Goal: Task Accomplishment & Management: Use online tool/utility

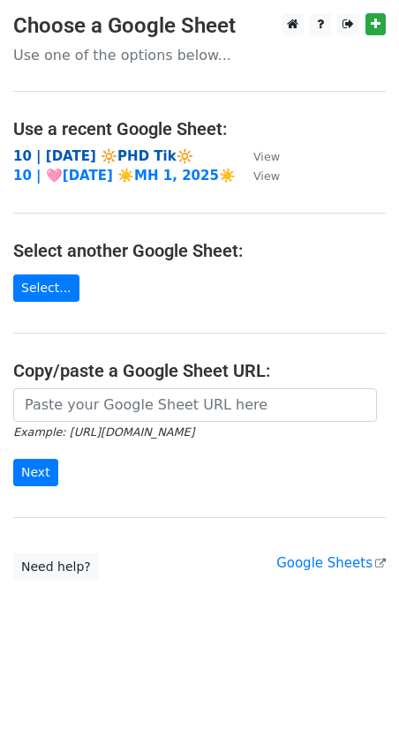
click at [123, 153] on strong "10 | AUG 28 🔆PHD Tik🔆" at bounding box center [103, 156] width 180 height 16
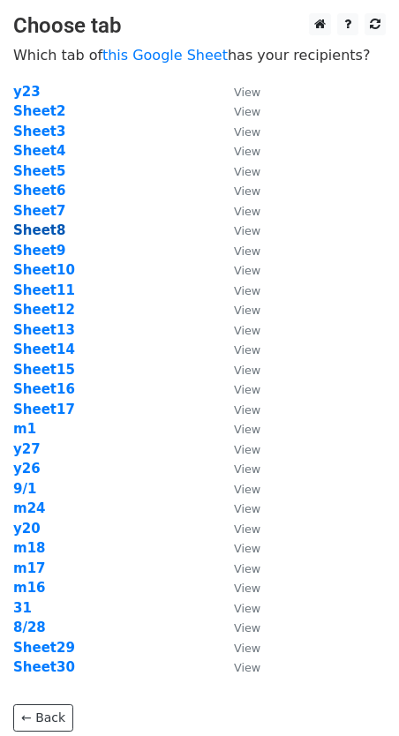
click at [47, 229] on strong "Sheet8" at bounding box center [39, 230] width 52 height 16
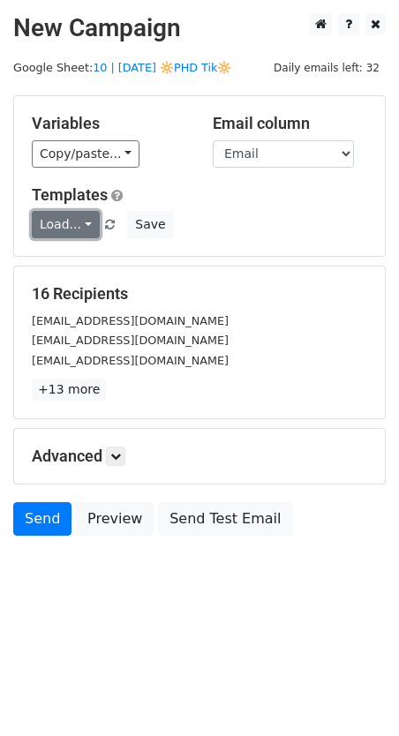
click at [51, 224] on link "Load..." at bounding box center [66, 224] width 68 height 27
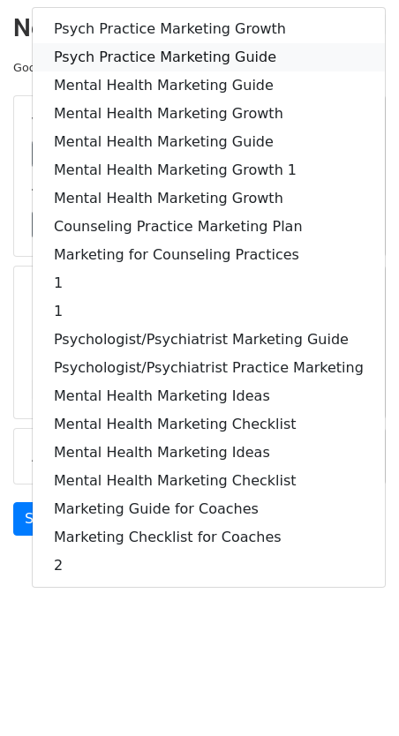
click at [146, 50] on link "Psych Practice Marketing Guide" at bounding box center [209, 57] width 352 height 28
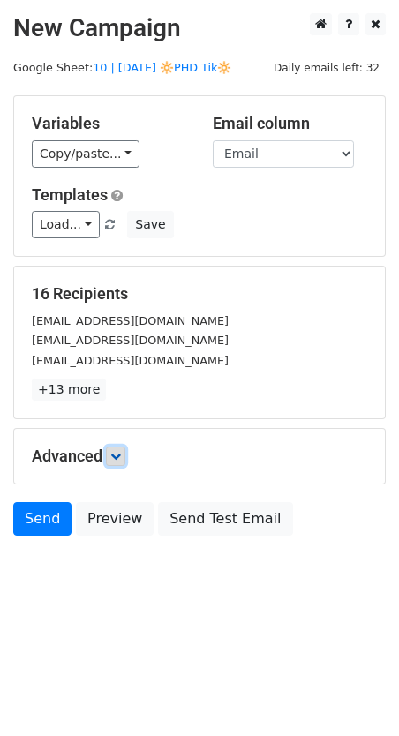
click at [116, 455] on icon at bounding box center [115, 456] width 11 height 11
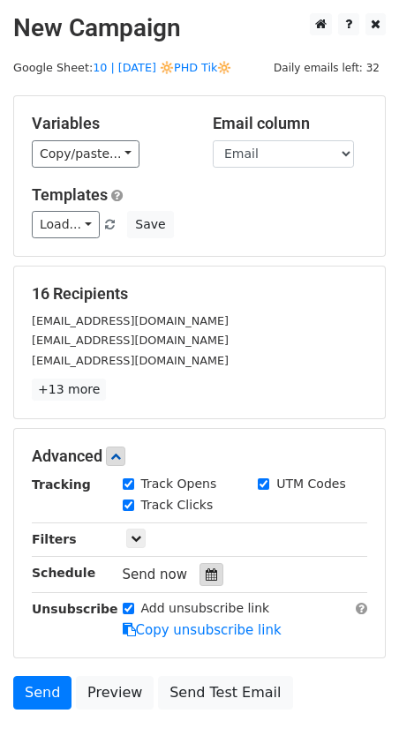
click at [206, 568] on icon at bounding box center [211, 574] width 11 height 12
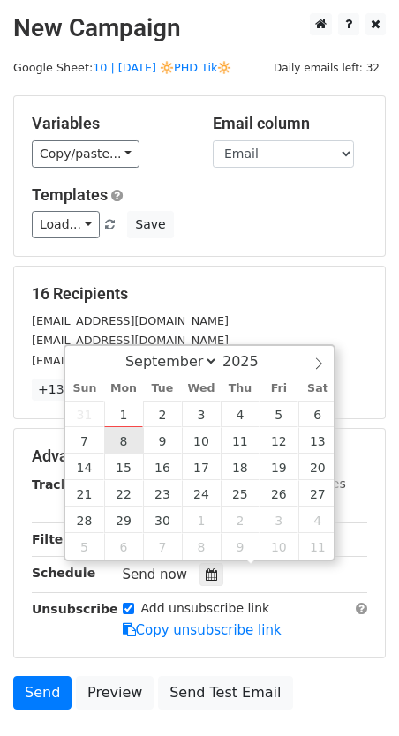
type input "2025-09-08 12:00"
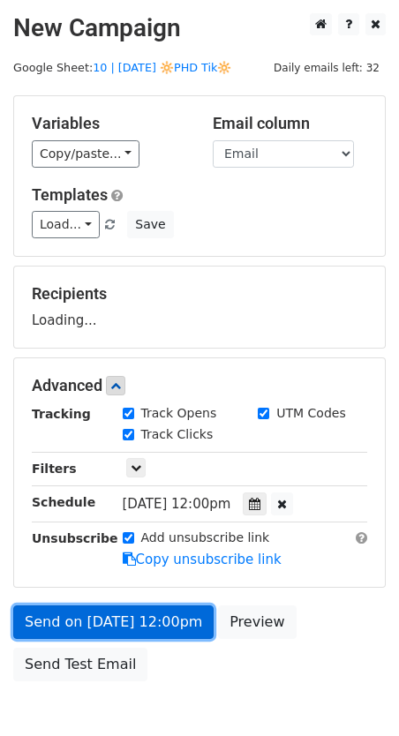
click at [103, 627] on link "Send on Sep 8 at 12:00pm" at bounding box center [113, 622] width 200 height 34
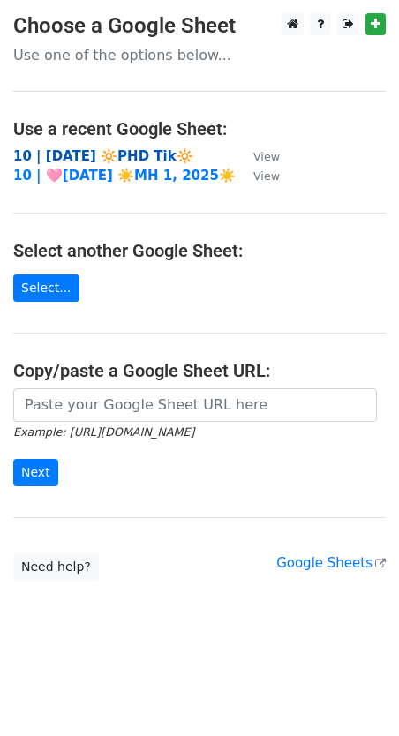
click at [124, 160] on strong "10 | AUG 28 🔆PHD Tik🔆" at bounding box center [103, 156] width 180 height 16
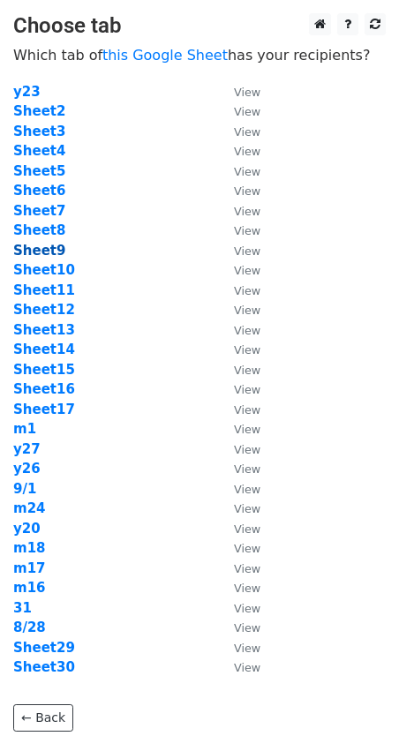
click at [50, 246] on strong "Sheet9" at bounding box center [39, 251] width 52 height 16
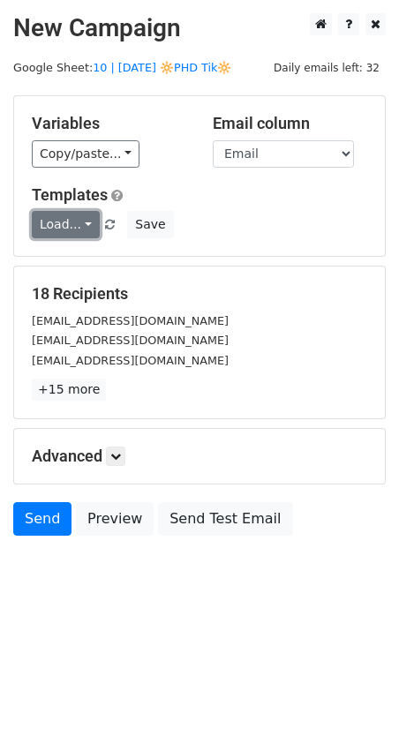
click at [59, 215] on link "Load..." at bounding box center [66, 224] width 68 height 27
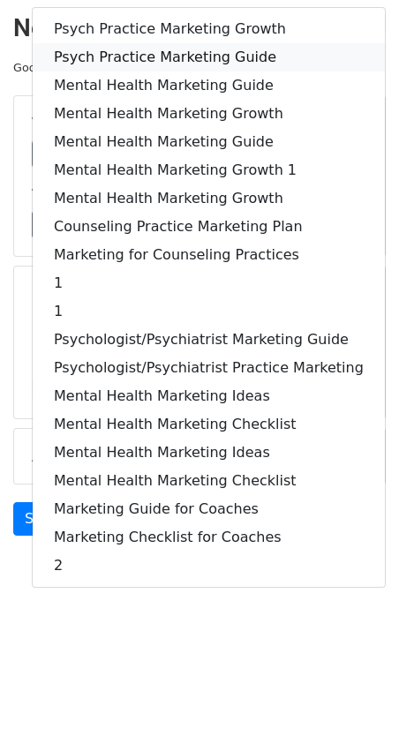
click at [144, 63] on link "Psych Practice Marketing Guide" at bounding box center [209, 57] width 352 height 28
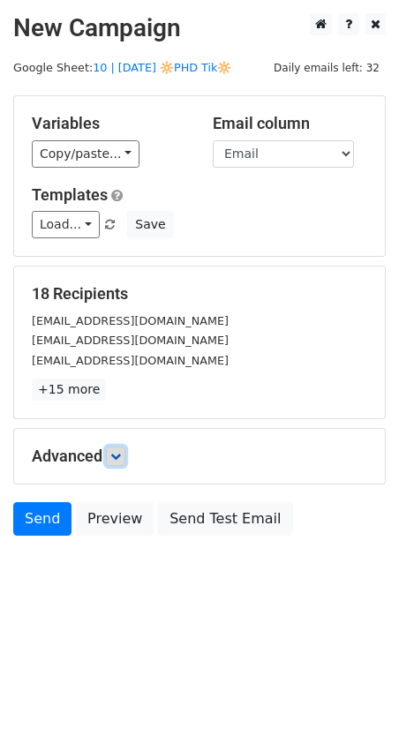
click at [117, 451] on icon at bounding box center [115, 456] width 11 height 11
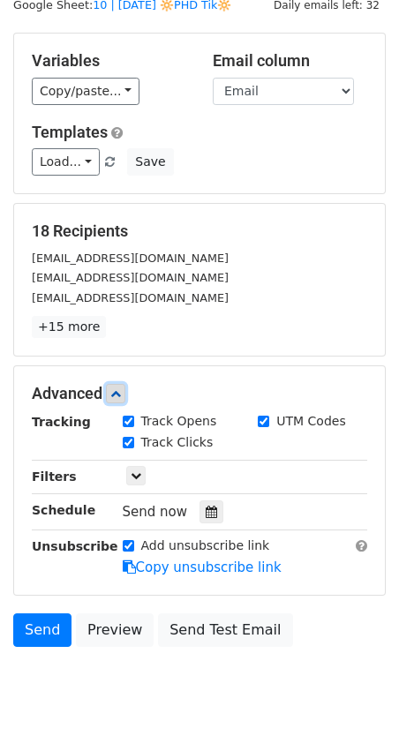
scroll to position [120, 0]
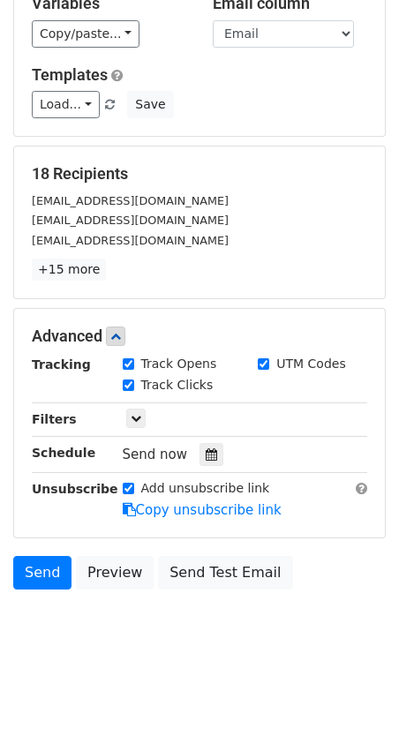
click at [223, 451] on div "Send now" at bounding box center [226, 455] width 207 height 24
click at [214, 451] on div at bounding box center [211, 454] width 24 height 23
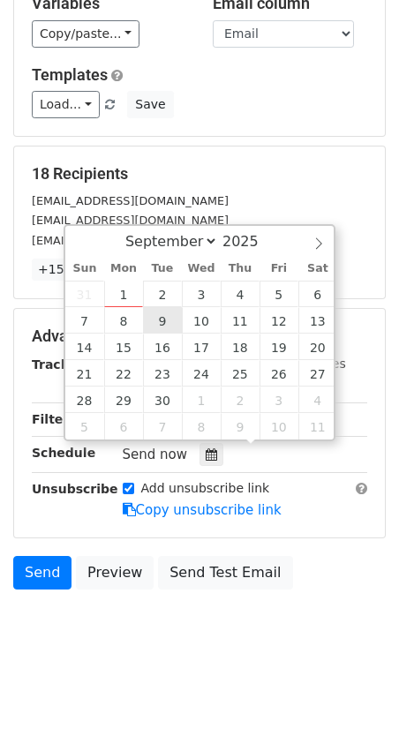
type input "2025-09-09 12:00"
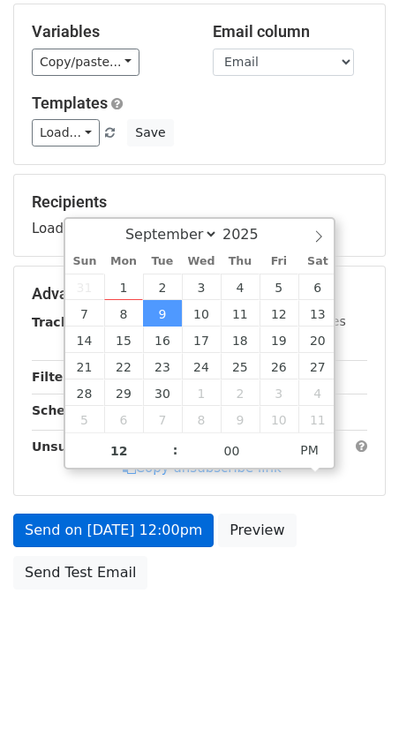
drag, startPoint x: 142, startPoint y: 493, endPoint x: 134, endPoint y: 515, distance: 24.3
click at [142, 493] on form "Variables Copy/paste... {{Name}} {{Email}} Email column Name Email Templates Lo…" at bounding box center [199, 301] width 372 height 595
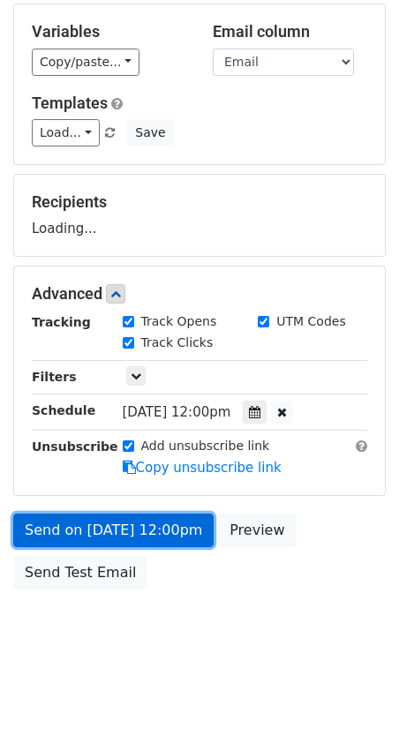
click at [126, 540] on link "Send on Sep 9 at 12:00pm" at bounding box center [113, 531] width 200 height 34
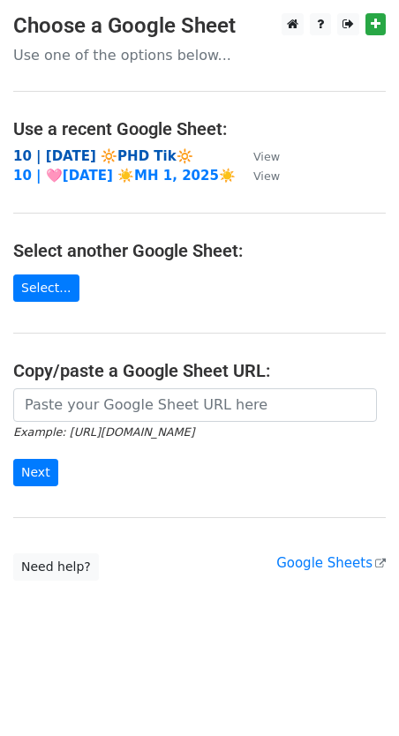
click at [142, 154] on strong "10 | [DATE] 🔆PHD Tik🔆" at bounding box center [103, 156] width 180 height 16
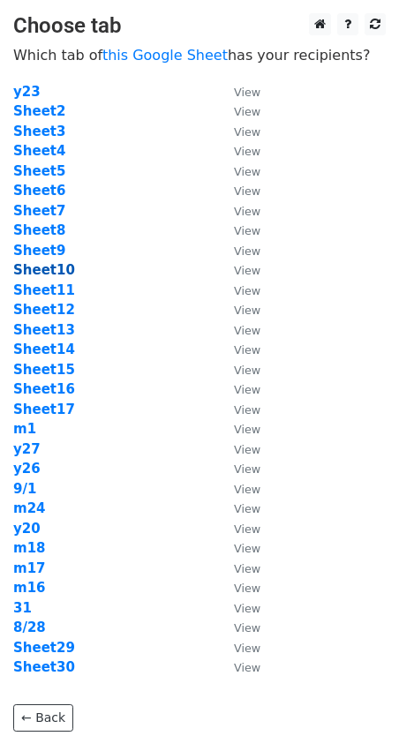
click at [48, 268] on strong "Sheet10" at bounding box center [44, 270] width 62 height 16
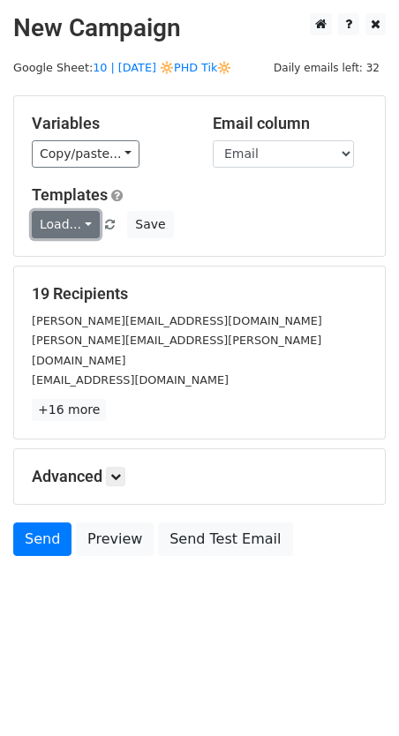
click at [74, 232] on link "Load..." at bounding box center [66, 224] width 68 height 27
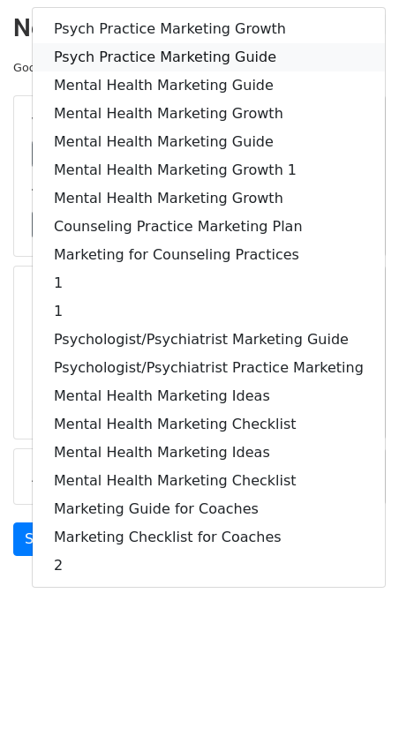
click at [154, 62] on link "Psych Practice Marketing Guide" at bounding box center [209, 57] width 352 height 28
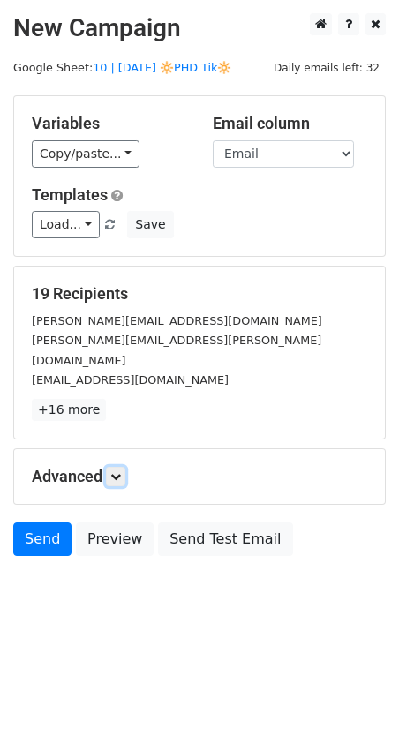
drag, startPoint x: 120, startPoint y: 460, endPoint x: 135, endPoint y: 471, distance: 18.9
click at [120, 467] on link at bounding box center [115, 476] width 19 height 19
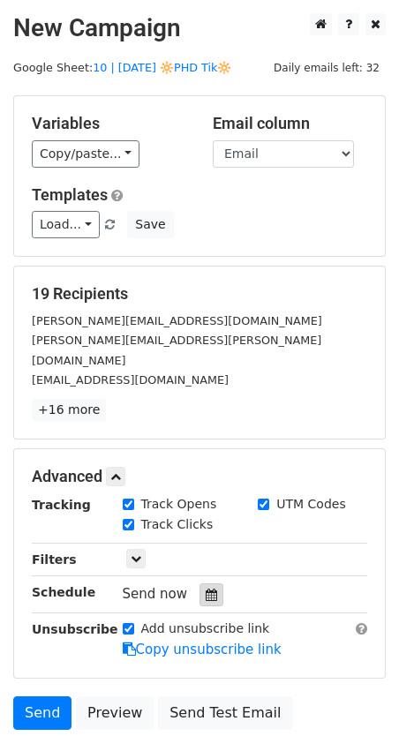
click at [209, 583] on div at bounding box center [211, 594] width 24 height 23
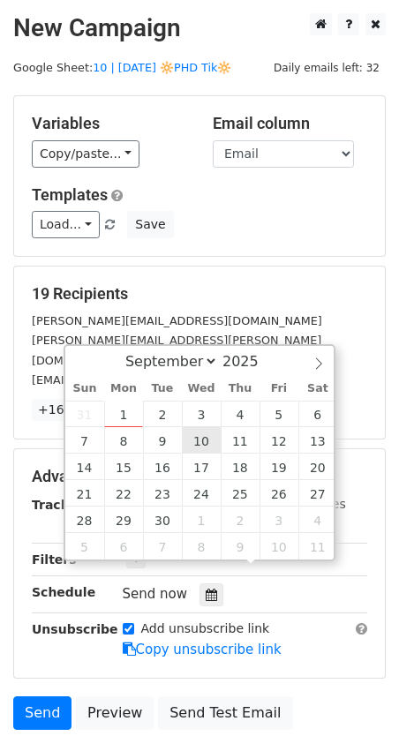
type input "2025-09-10 12:00"
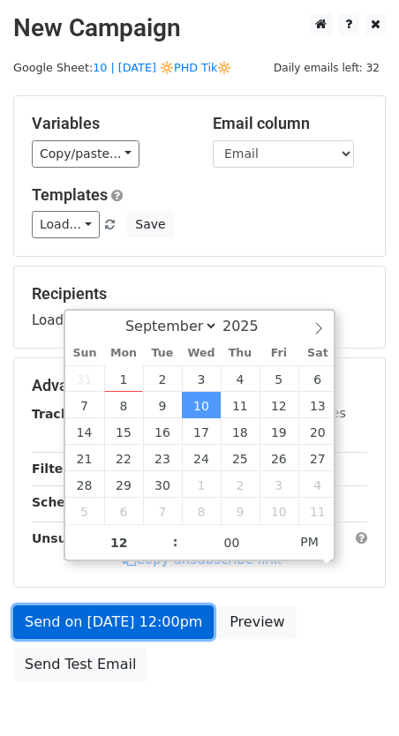
click at [134, 613] on link "Send on Sep 10 at 12:00pm" at bounding box center [113, 622] width 200 height 34
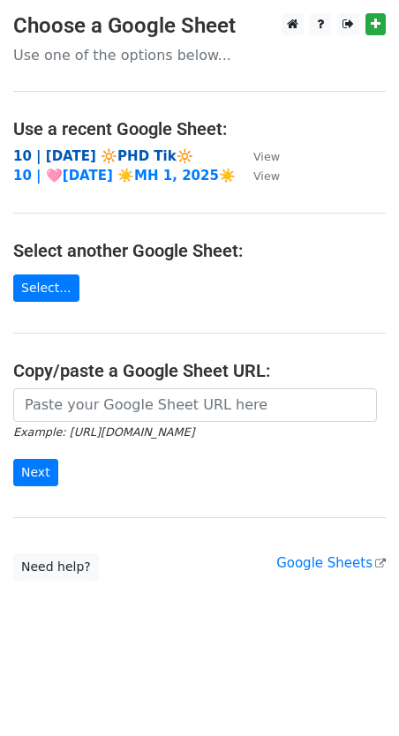
click at [142, 154] on strong "10 | [DATE] 🔆PHD Tik🔆" at bounding box center [103, 156] width 180 height 16
click at [129, 155] on strong "10 | [DATE] 🔆PHD Tik🔆" at bounding box center [103, 156] width 180 height 16
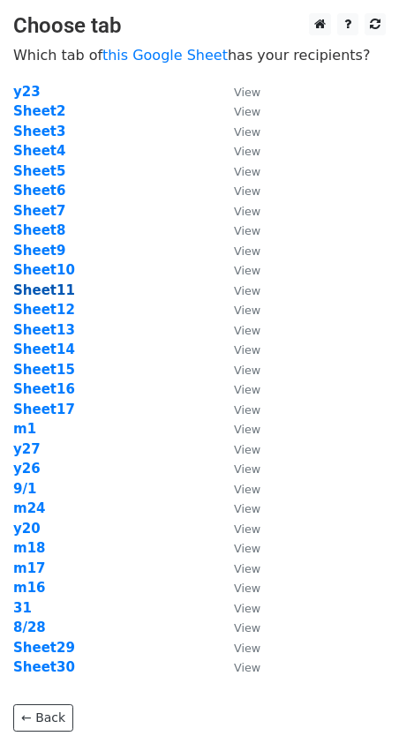
click at [44, 294] on strong "Sheet11" at bounding box center [44, 290] width 62 height 16
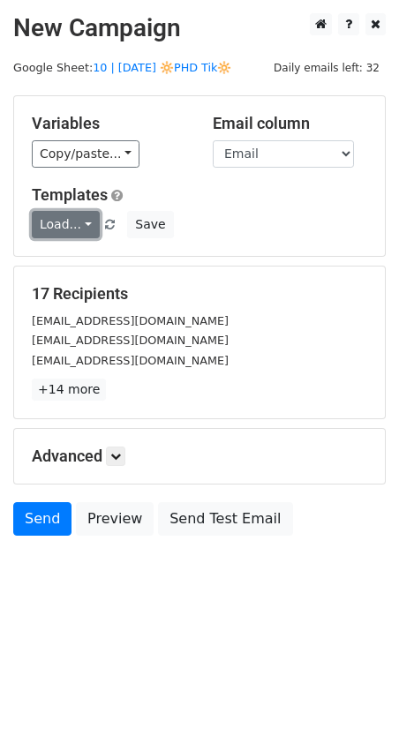
click at [76, 214] on link "Load..." at bounding box center [66, 224] width 68 height 27
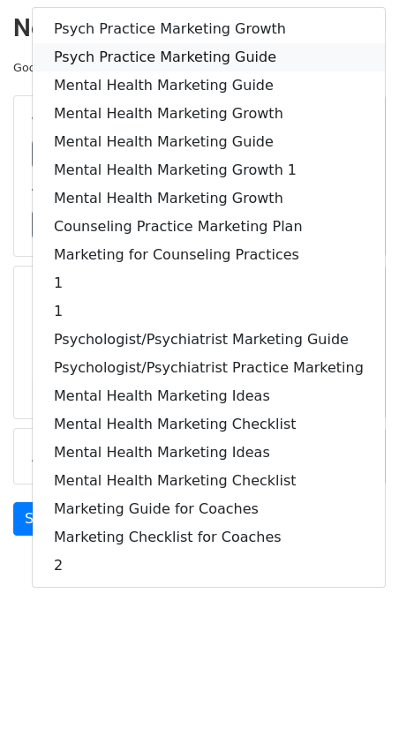
click at [126, 47] on link "Psych Practice Marketing Guide" at bounding box center [209, 57] width 352 height 28
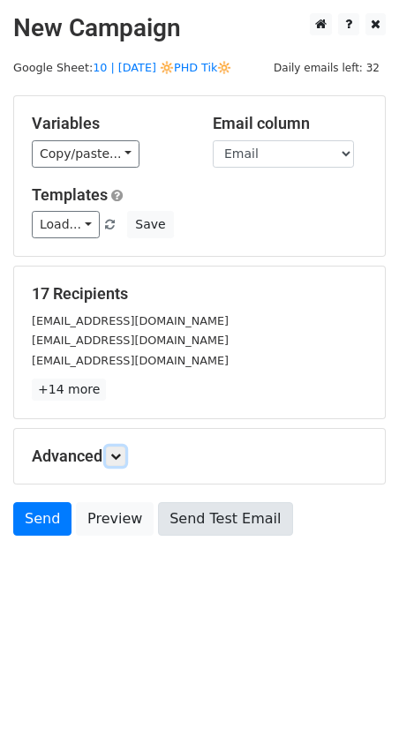
drag, startPoint x: 118, startPoint y: 458, endPoint x: 190, endPoint y: 530, distance: 101.1
click at [119, 459] on icon at bounding box center [115, 456] width 11 height 11
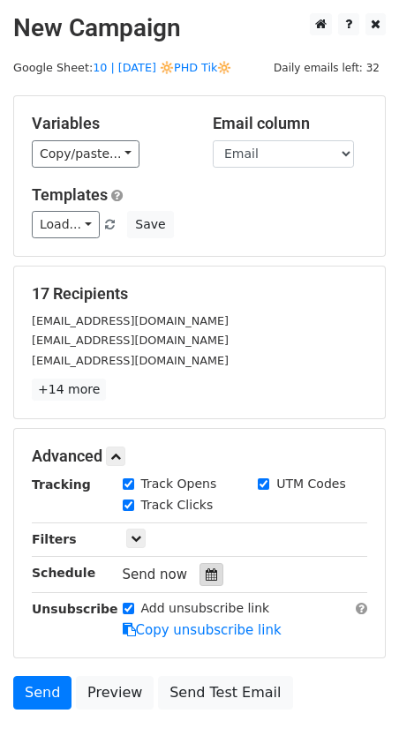
click at [206, 571] on icon at bounding box center [211, 574] width 11 height 12
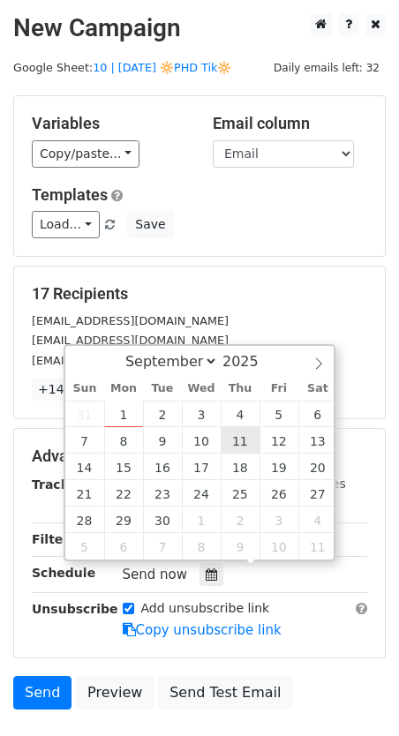
type input "2025-09-11 12:00"
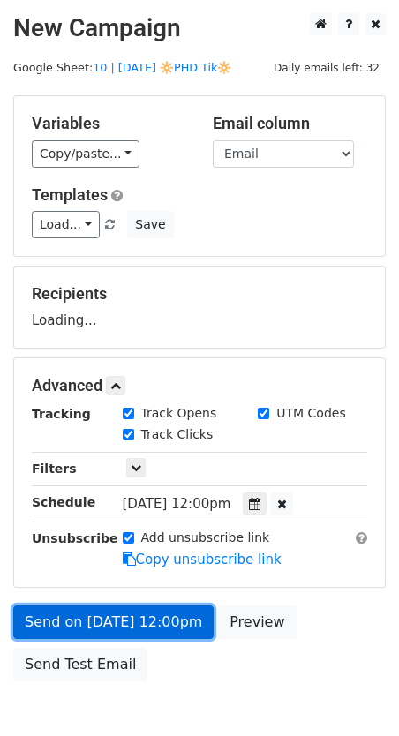
click at [146, 624] on link "Send on Sep 11 at 12:00pm" at bounding box center [113, 622] width 200 height 34
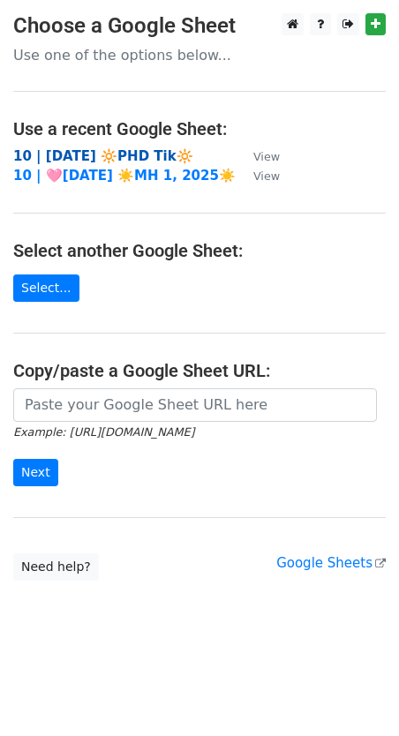
click at [109, 159] on strong "10 | AUG 28 🔆PHD Tik🔆" at bounding box center [103, 156] width 180 height 16
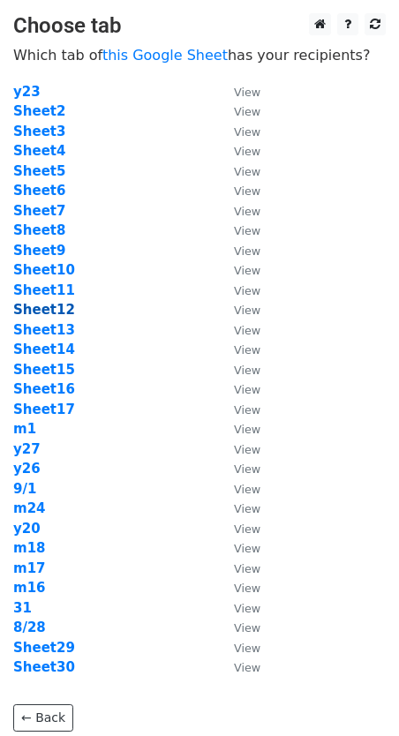
click at [53, 310] on strong "Sheet12" at bounding box center [44, 310] width 62 height 16
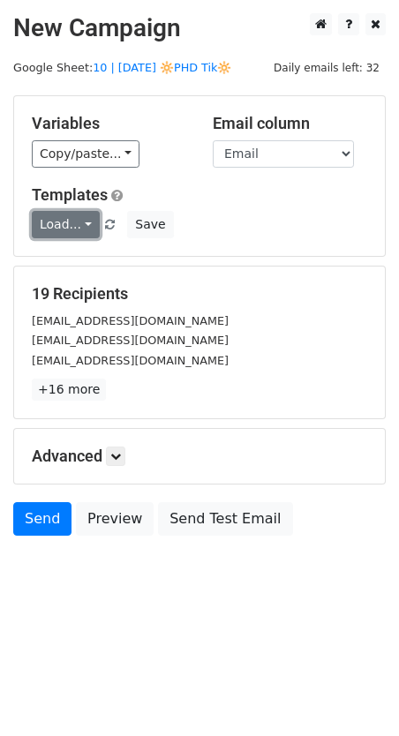
click at [77, 220] on link "Load..." at bounding box center [66, 224] width 68 height 27
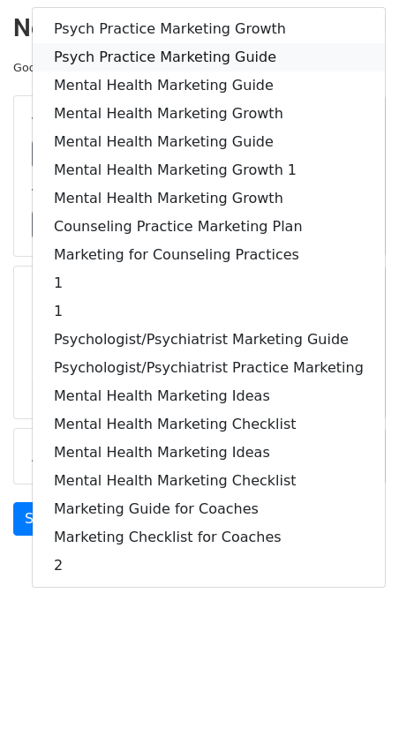
click at [149, 52] on link "Psych Practice Marketing Guide" at bounding box center [209, 57] width 352 height 28
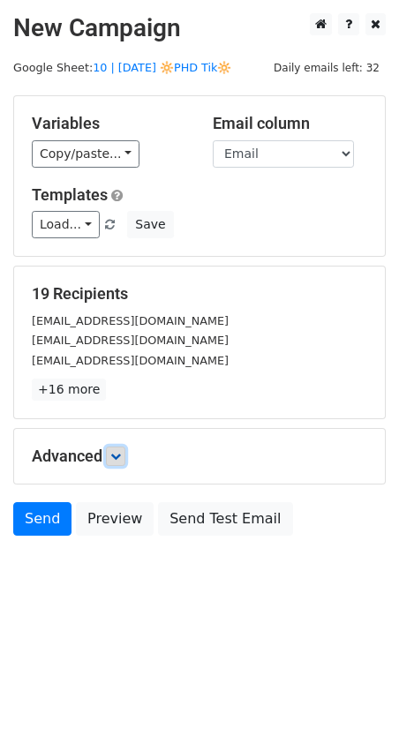
click at [125, 455] on link at bounding box center [115, 456] width 19 height 19
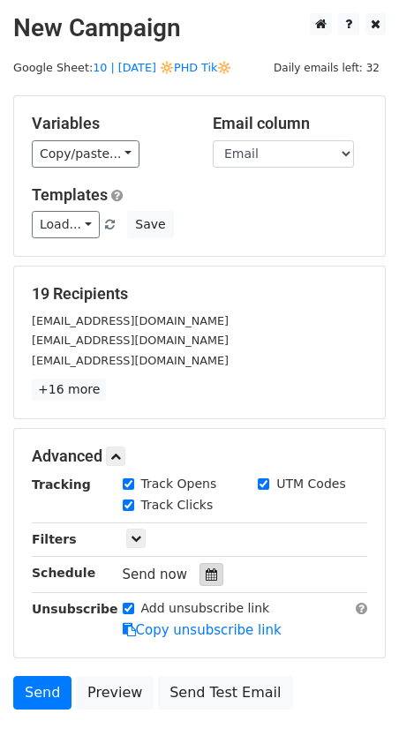
click at [206, 575] on icon at bounding box center [211, 574] width 11 height 12
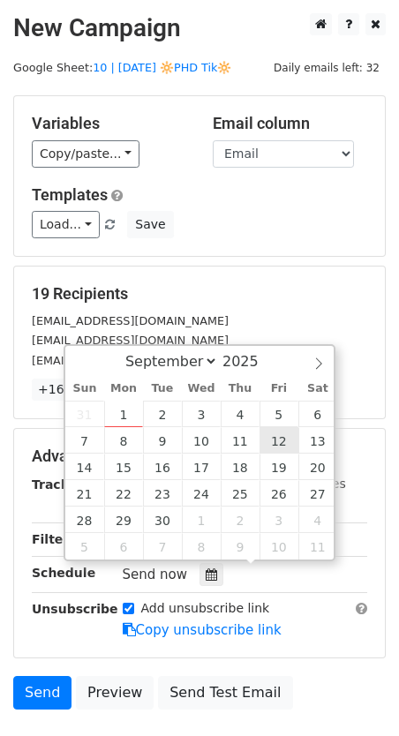
type input "2025-09-12 12:00"
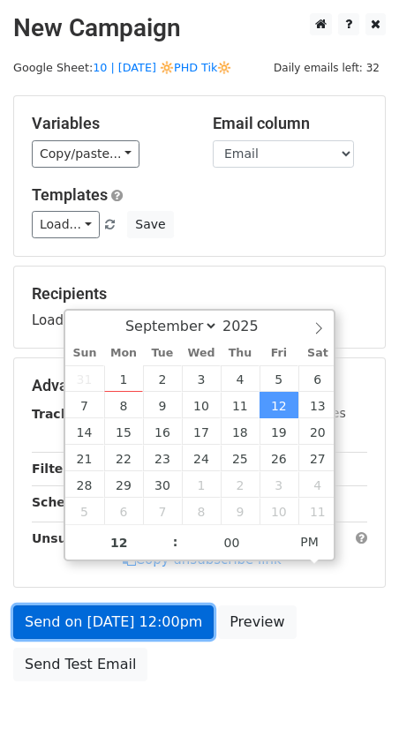
click at [151, 605] on link "Send on Sep 12 at 12:00pm" at bounding box center [113, 622] width 200 height 34
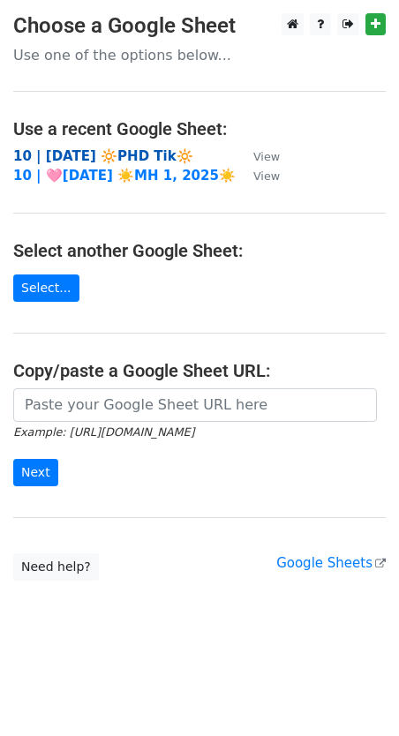
click at [138, 154] on strong "10 | [DATE] 🔆PHD Tik🔆" at bounding box center [103, 156] width 180 height 16
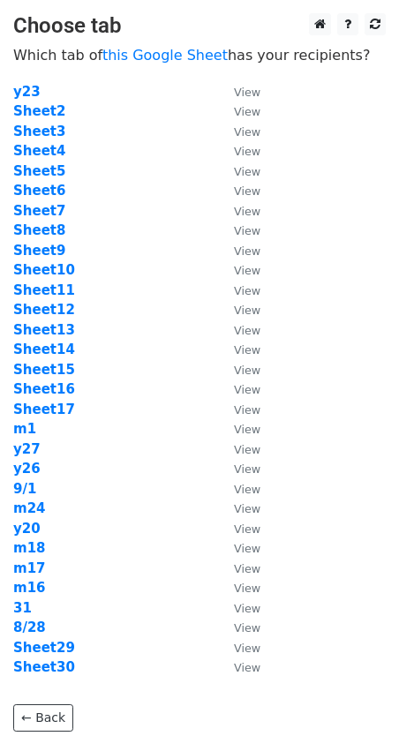
click at [48, 338] on td "Sheet13" at bounding box center [114, 330] width 203 height 20
click at [49, 333] on strong "Sheet13" at bounding box center [44, 330] width 62 height 16
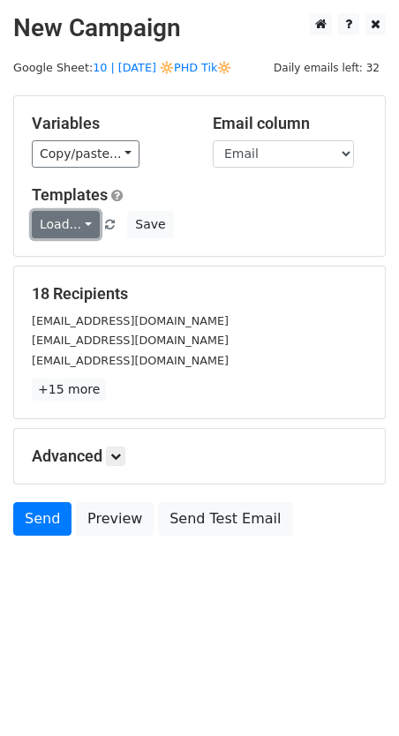
click at [60, 218] on link "Load..." at bounding box center [66, 224] width 68 height 27
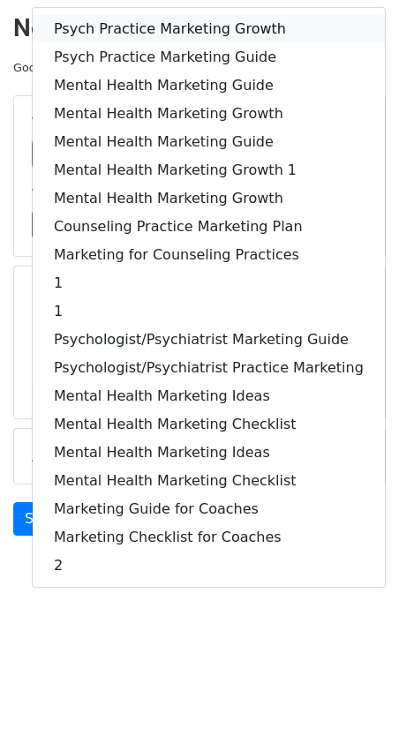
click at [146, 20] on link "Psych Practice Marketing Growth" at bounding box center [209, 29] width 352 height 28
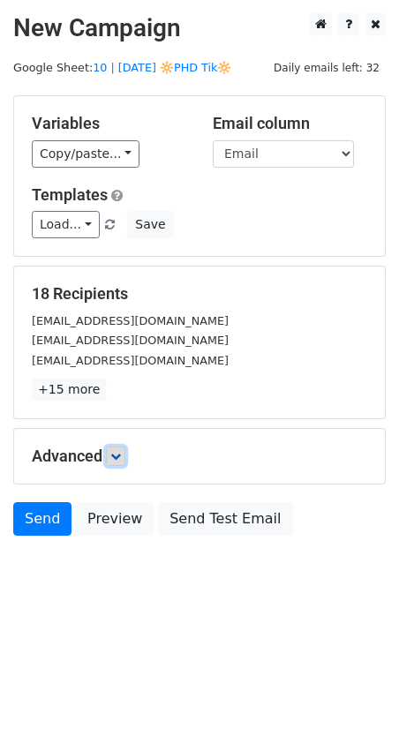
click at [121, 453] on icon at bounding box center [115, 456] width 11 height 11
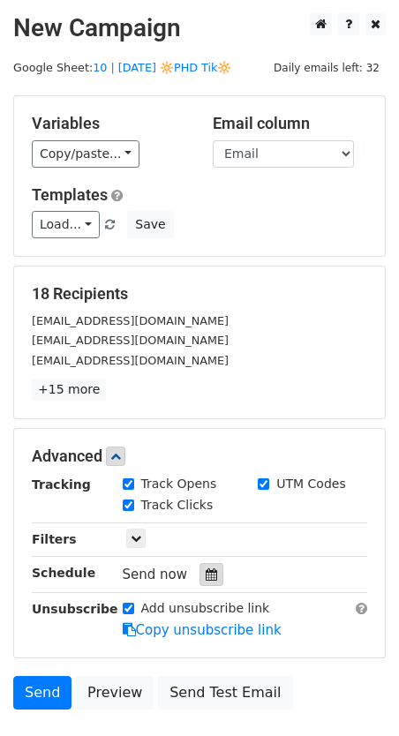
click at [206, 575] on icon at bounding box center [211, 574] width 11 height 12
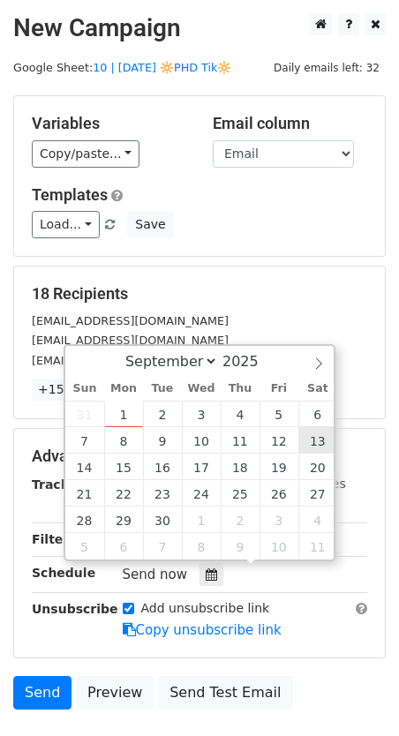
type input "2025-09-13 12:00"
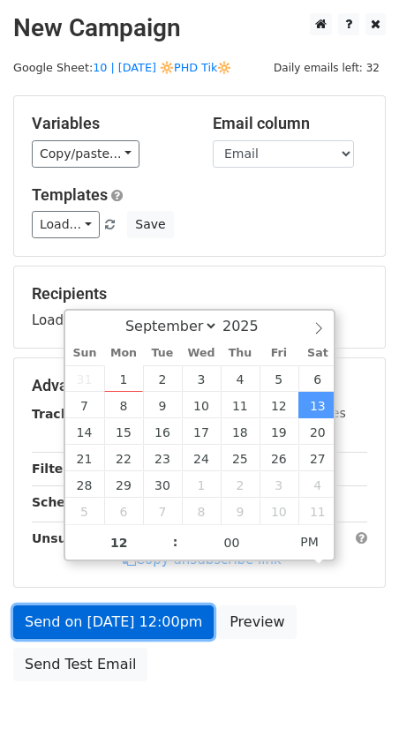
click at [147, 605] on link "Send on Sep 13 at 12:00pm" at bounding box center [113, 622] width 200 height 34
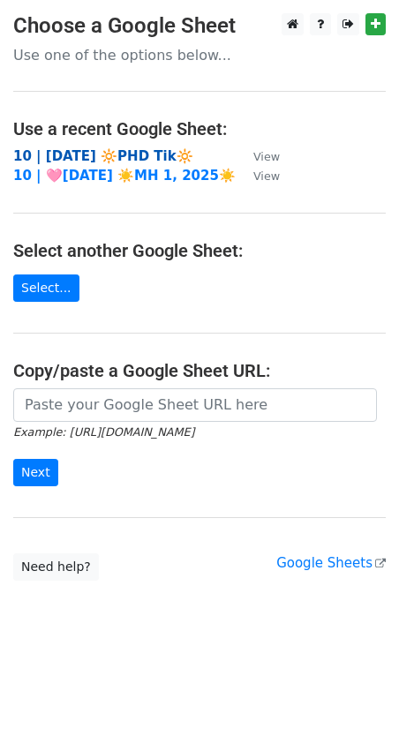
click at [131, 152] on strong "10 | [DATE] 🔆PHD Tik🔆" at bounding box center [103, 156] width 180 height 16
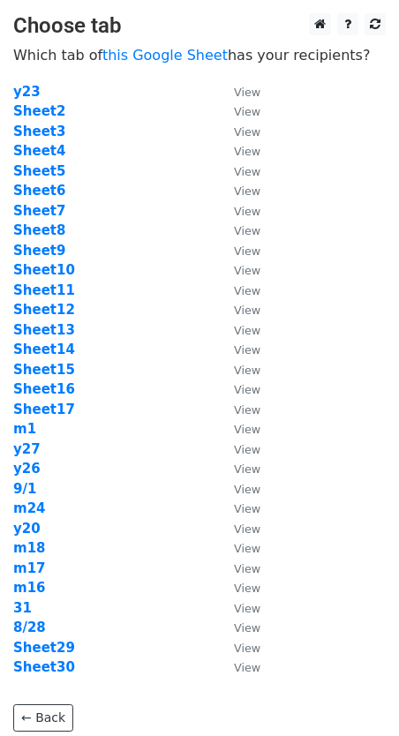
click at [49, 361] on td "Sheet15" at bounding box center [114, 370] width 203 height 20
click at [58, 354] on strong "Sheet14" at bounding box center [44, 350] width 62 height 16
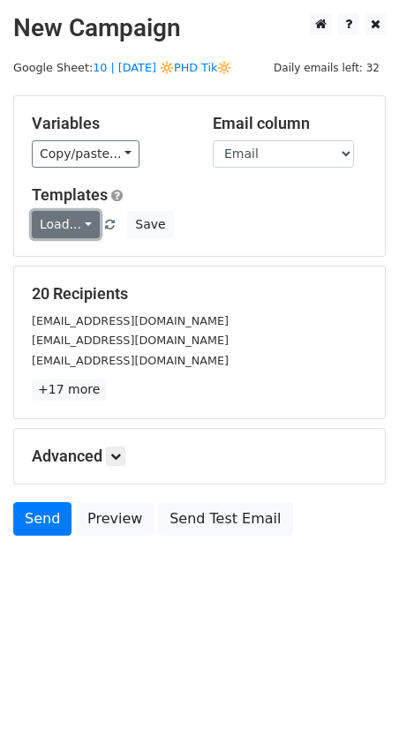
click at [71, 234] on link "Load..." at bounding box center [66, 224] width 68 height 27
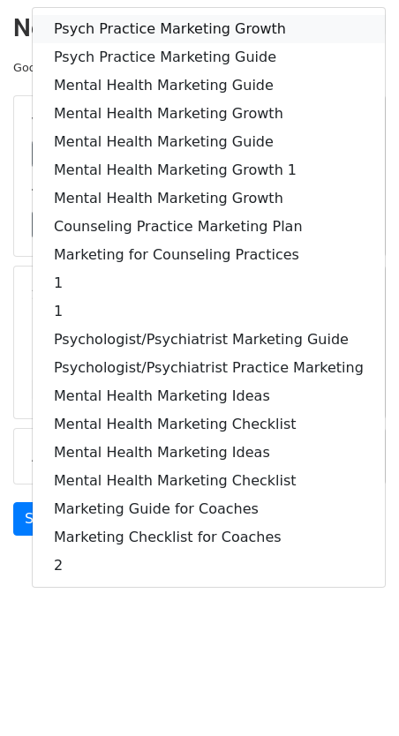
click at [151, 38] on link "Psych Practice Marketing Growth" at bounding box center [209, 29] width 352 height 28
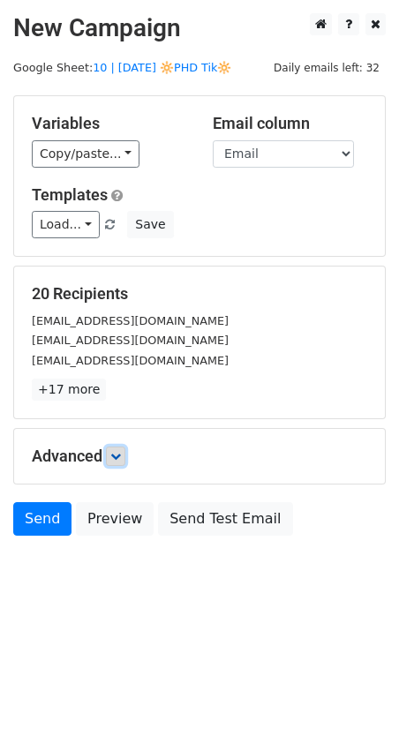
click at [121, 453] on icon at bounding box center [115, 456] width 11 height 11
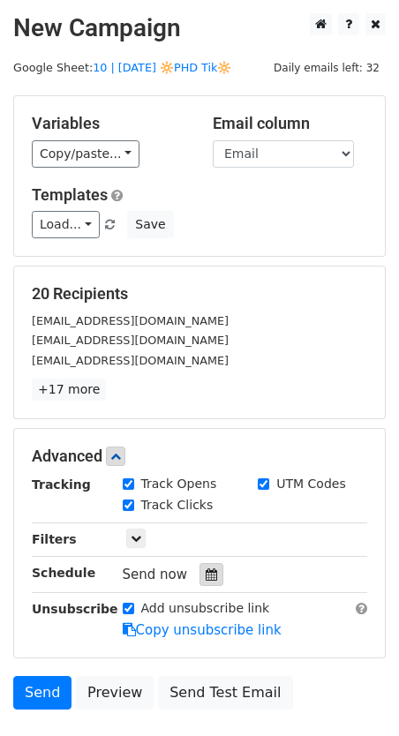
click at [207, 571] on icon at bounding box center [211, 574] width 11 height 12
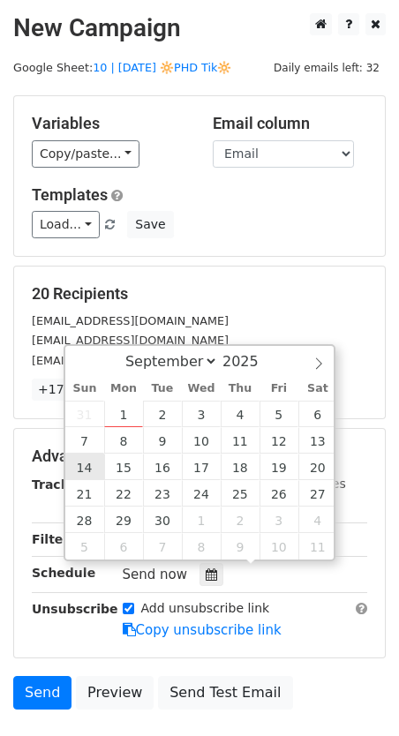
type input "2025-09-14 12:00"
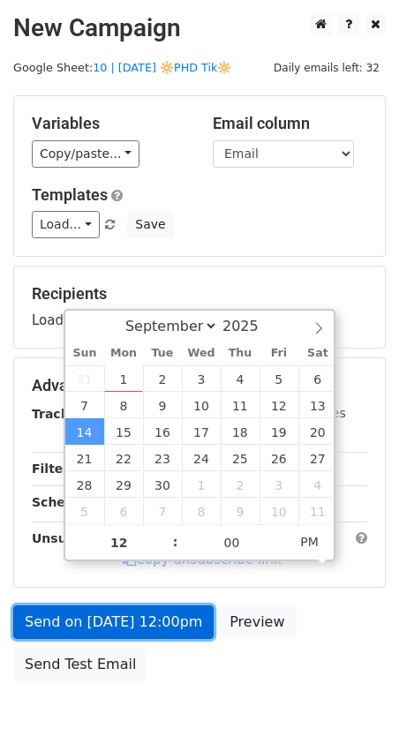
click at [93, 605] on link "Send on Sep 14 at 12:00pm" at bounding box center [113, 622] width 200 height 34
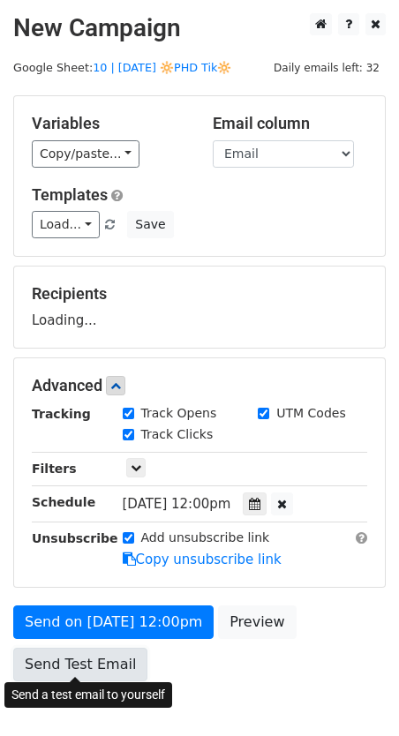
click at [109, 658] on link "Send Test Email" at bounding box center [80, 665] width 134 height 34
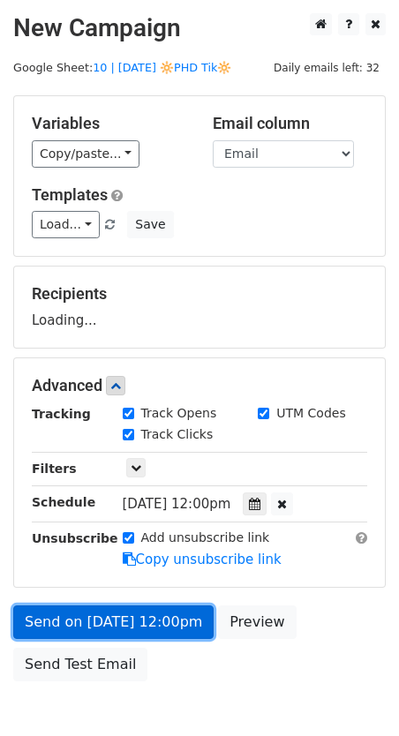
click at [108, 620] on link "Send on Sep 14 at 12:00pm" at bounding box center [113, 622] width 200 height 34
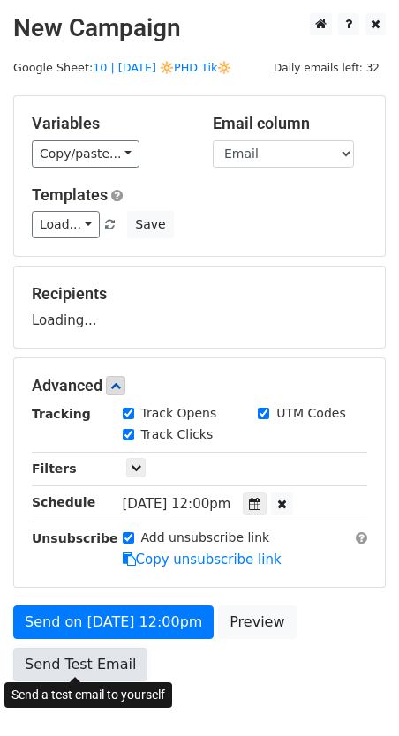
click at [99, 666] on link "Send Test Email" at bounding box center [80, 665] width 134 height 34
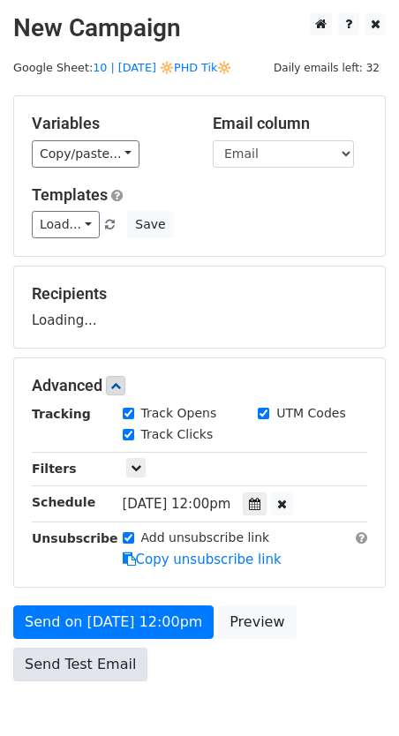
click at [99, 666] on link "Send Test Email" at bounding box center [80, 665] width 134 height 34
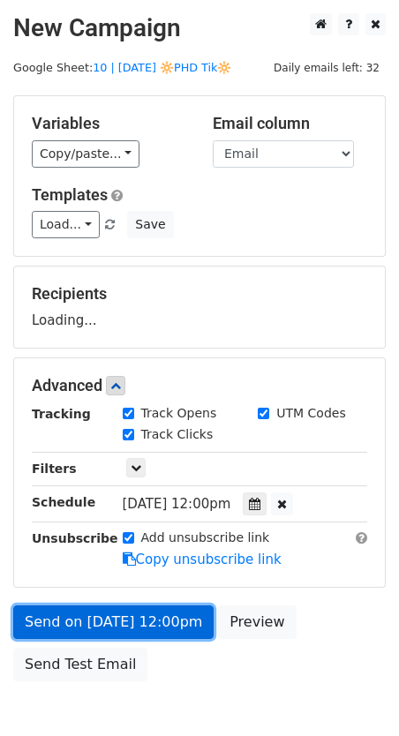
click at [112, 620] on link "Send on Sep 14 at 12:00pm" at bounding box center [113, 622] width 200 height 34
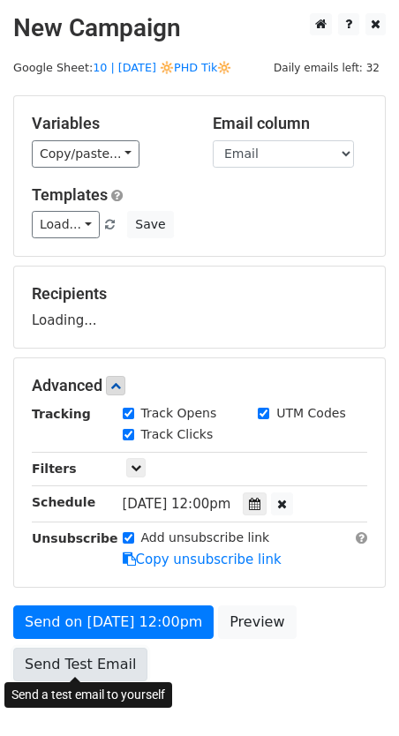
click at [94, 667] on link "Send Test Email" at bounding box center [80, 665] width 134 height 34
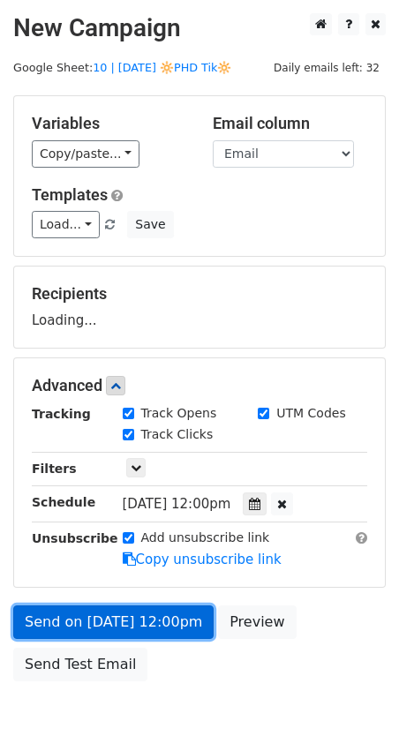
click at [112, 615] on link "Send on Sep 14 at 12:00pm" at bounding box center [113, 622] width 200 height 34
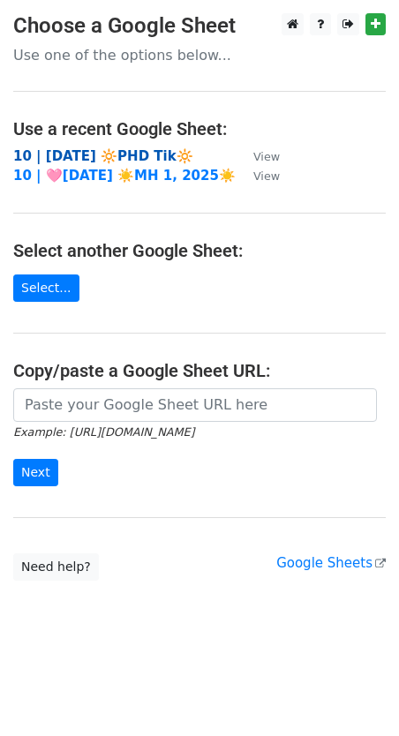
click at [98, 152] on strong "10 | [DATE] 🔆PHD Tik🔆" at bounding box center [103, 156] width 180 height 16
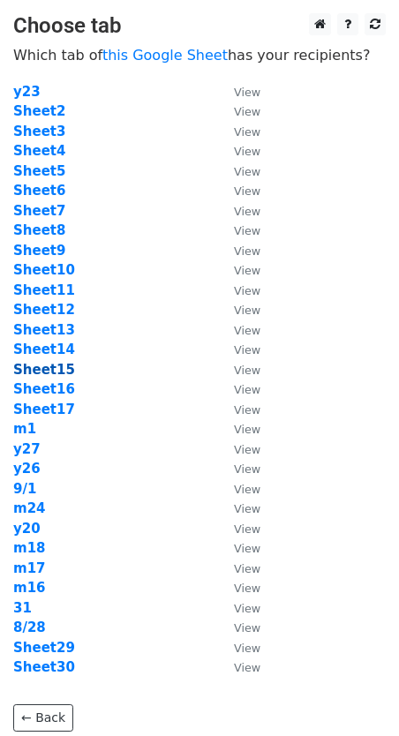
click at [57, 369] on strong "Sheet15" at bounding box center [44, 370] width 62 height 16
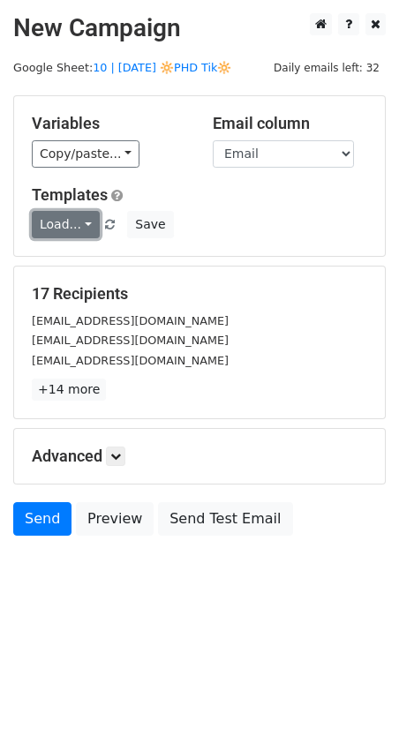
click at [53, 231] on link "Load..." at bounding box center [66, 224] width 68 height 27
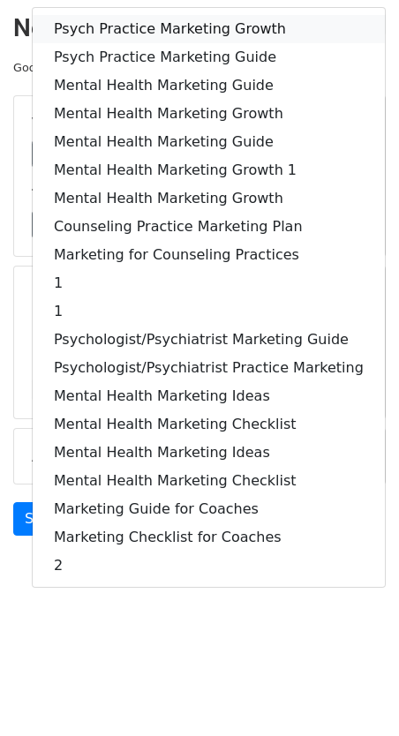
click at [139, 34] on link "Psych Practice Marketing Growth" at bounding box center [209, 29] width 352 height 28
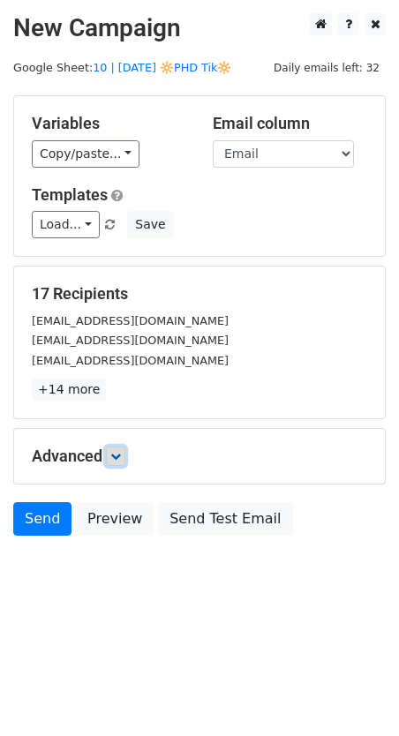
click at [120, 451] on icon at bounding box center [115, 456] width 11 height 11
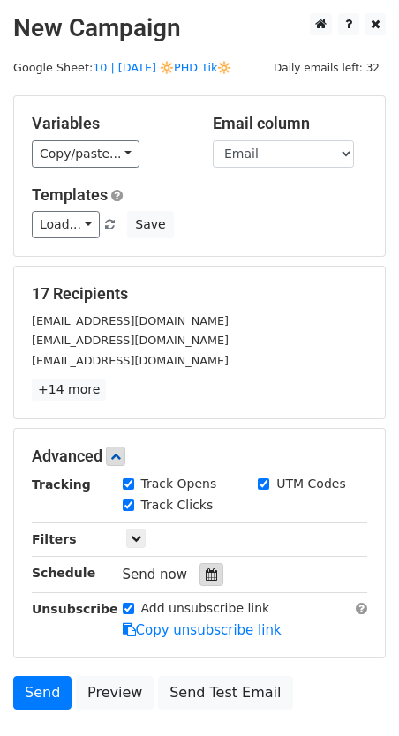
click at [206, 568] on icon at bounding box center [211, 574] width 11 height 12
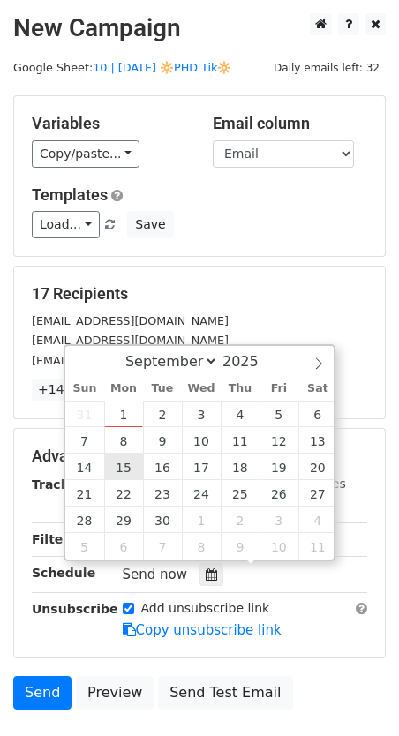
type input "2025-09-15 12:00"
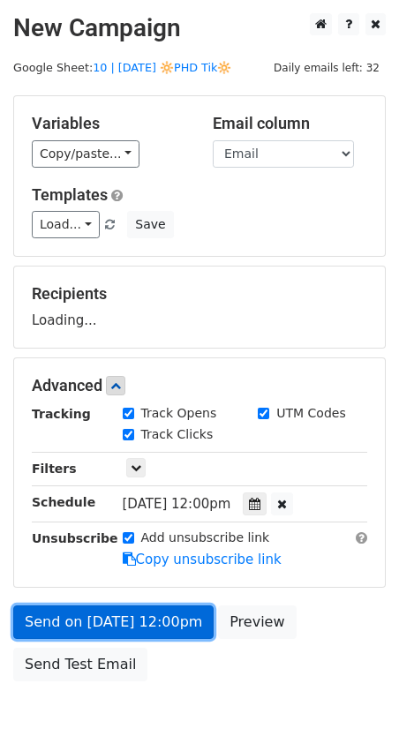
click at [125, 619] on link "Send on Sep 15 at 12:00pm" at bounding box center [113, 622] width 200 height 34
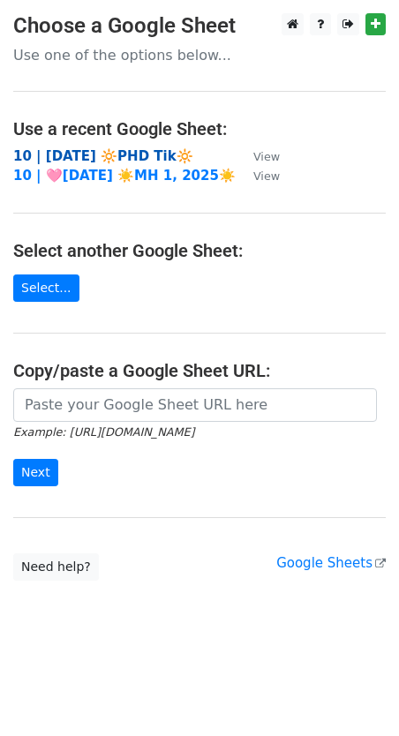
click at [150, 153] on strong "10 | AUG 28 🔆PHD Tik🔆" at bounding box center [103, 156] width 180 height 16
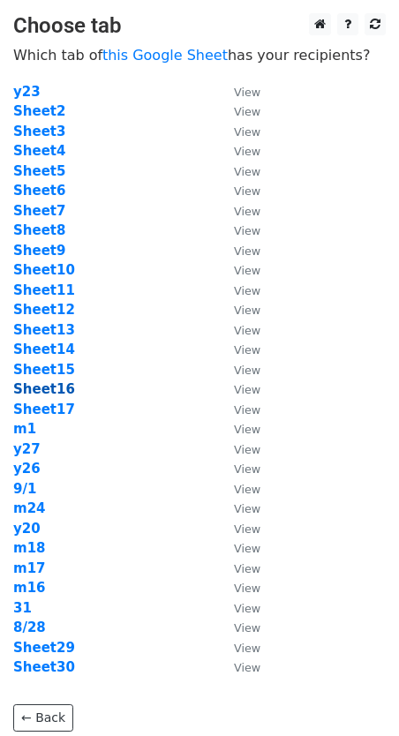
click at [53, 385] on strong "Sheet16" at bounding box center [44, 389] width 62 height 16
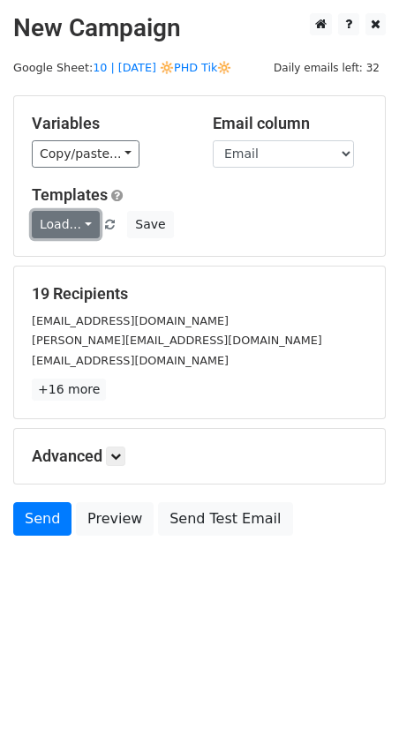
click at [54, 211] on link "Load..." at bounding box center [66, 224] width 68 height 27
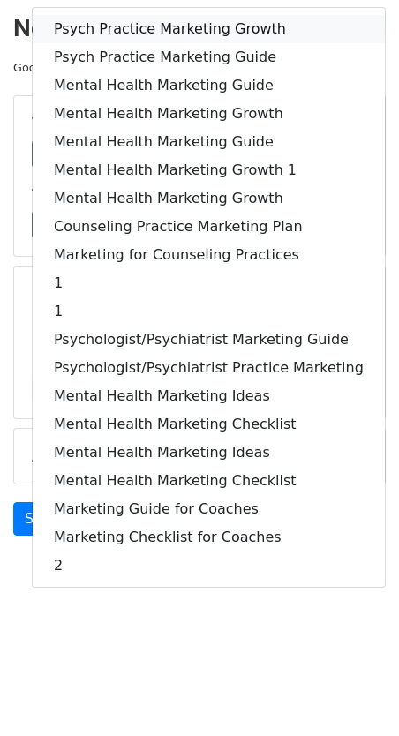
click at [176, 26] on link "Psych Practice Marketing Growth" at bounding box center [209, 29] width 352 height 28
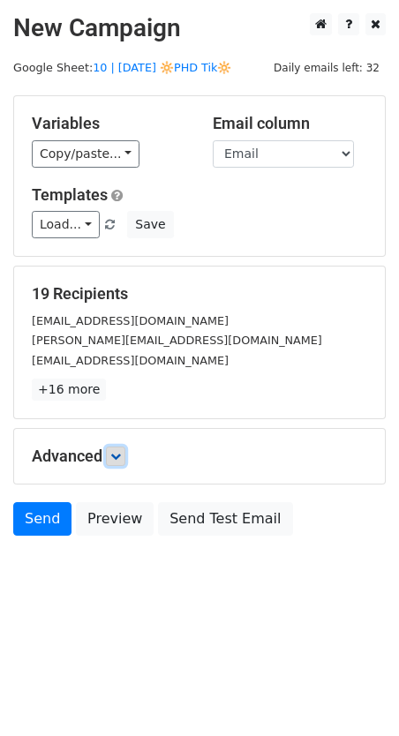
click at [125, 456] on link at bounding box center [115, 456] width 19 height 19
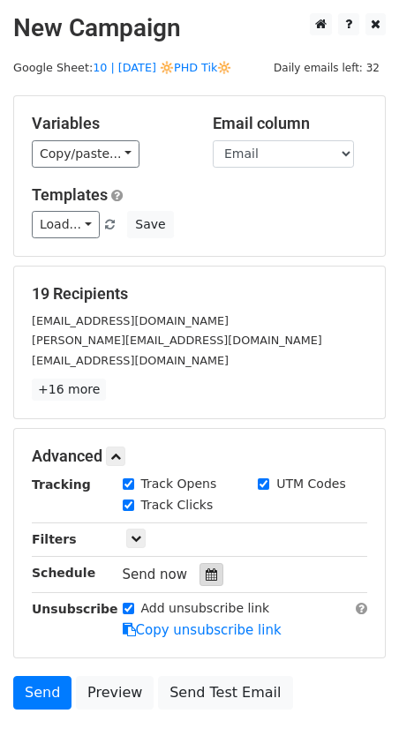
click at [206, 575] on icon at bounding box center [211, 574] width 11 height 12
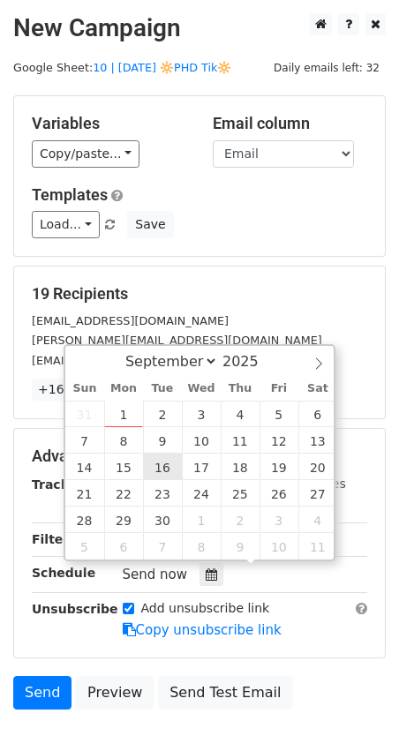
type input "2025-09-16 12:00"
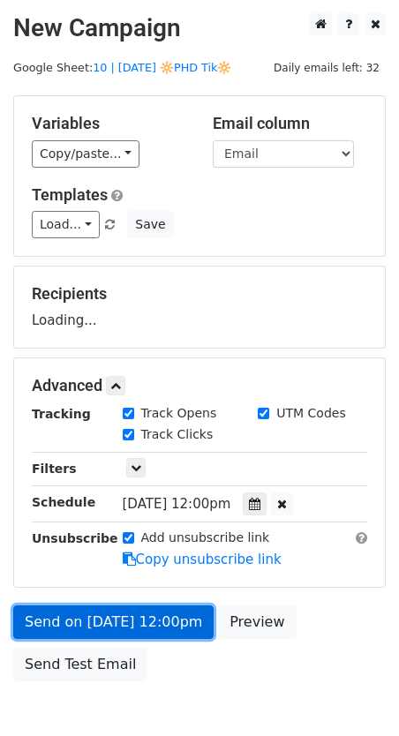
click at [145, 611] on link "Send on Sep 16 at 12:00pm" at bounding box center [113, 622] width 200 height 34
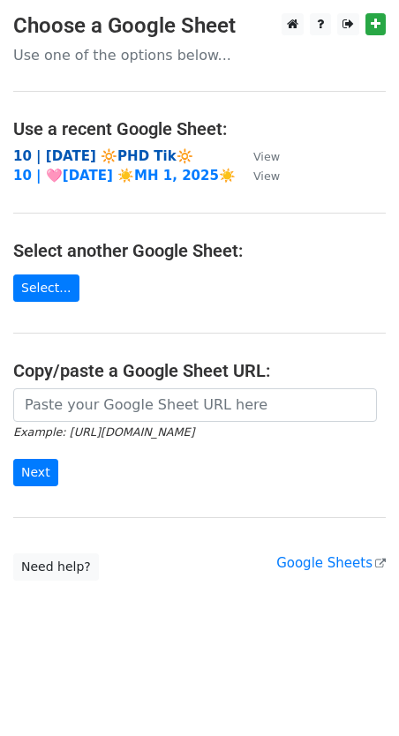
click at [126, 153] on strong "10 | [DATE] 🔆PHD Tik🔆" at bounding box center [103, 156] width 180 height 16
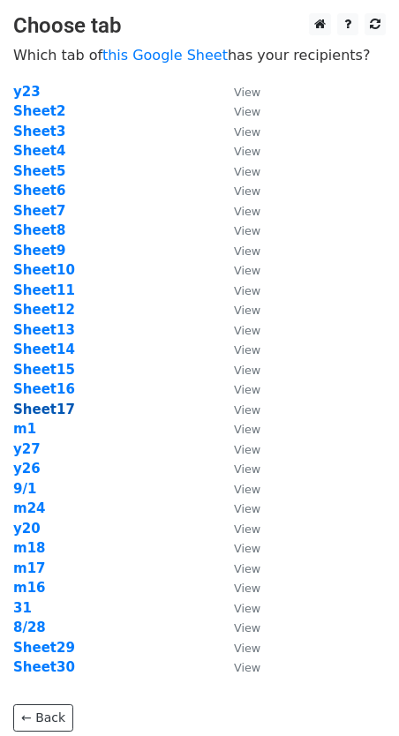
click at [43, 409] on strong "Sheet17" at bounding box center [44, 410] width 62 height 16
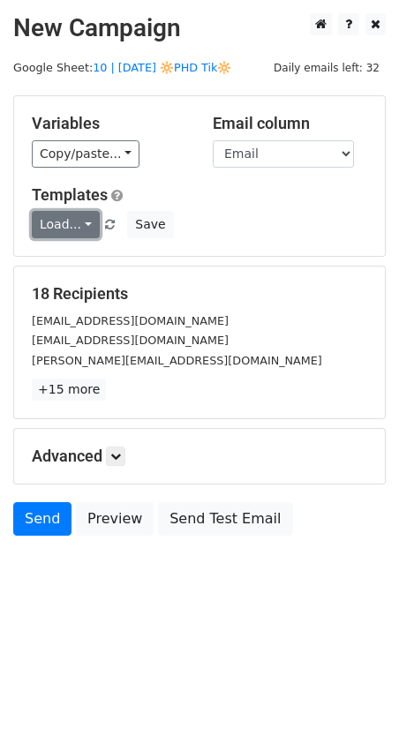
click at [58, 231] on link "Load..." at bounding box center [66, 224] width 68 height 27
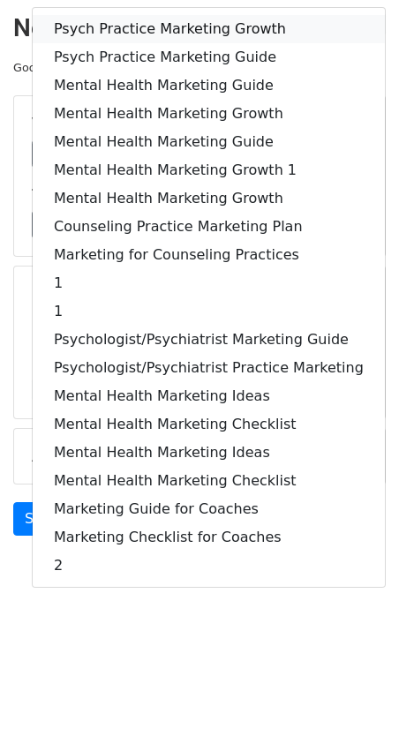
click at [132, 38] on link "Psych Practice Marketing Growth" at bounding box center [209, 29] width 352 height 28
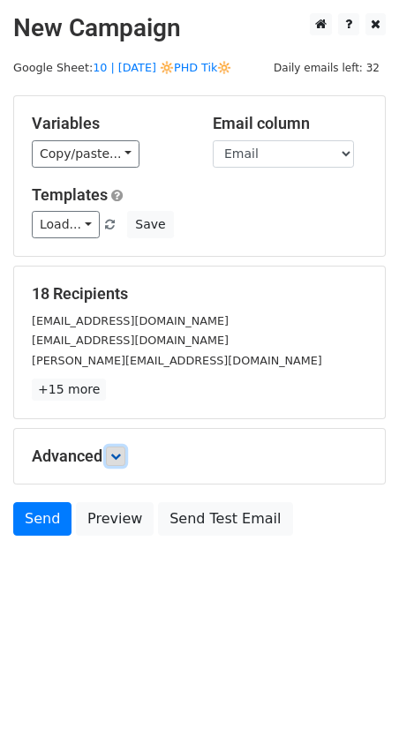
click at [115, 455] on icon at bounding box center [115, 456] width 11 height 11
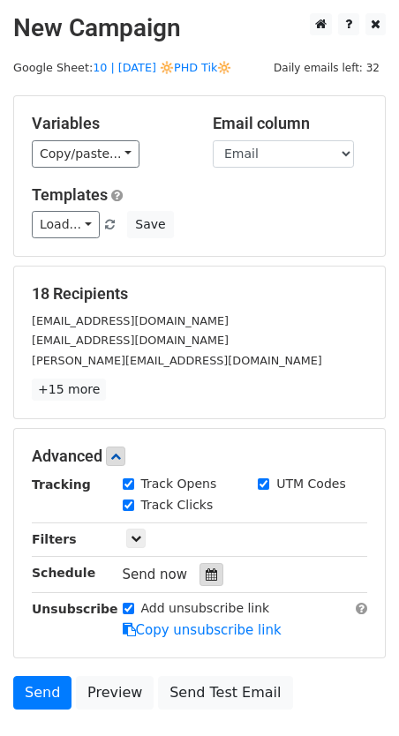
click at [206, 574] on icon at bounding box center [211, 574] width 11 height 12
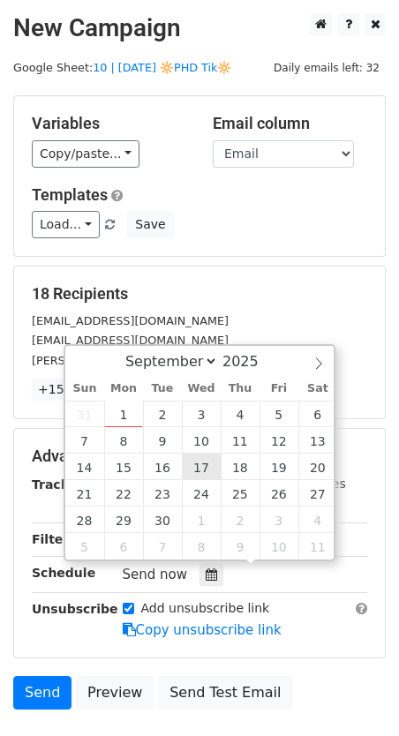
type input "[DATE] 12:00"
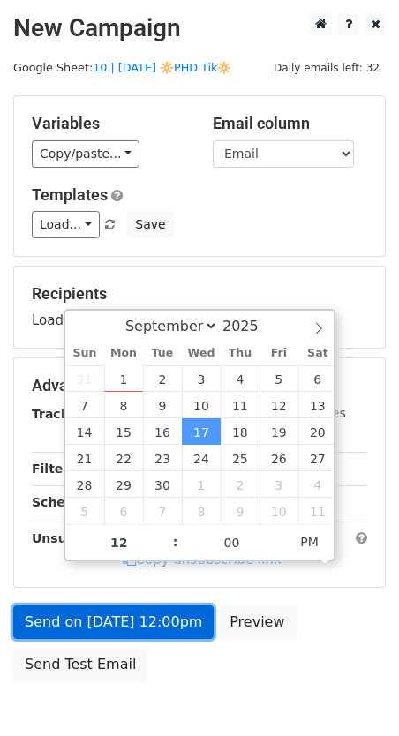
click at [153, 608] on link "Send on [DATE] 12:00pm" at bounding box center [113, 622] width 200 height 34
